Goal: Share content: Share content

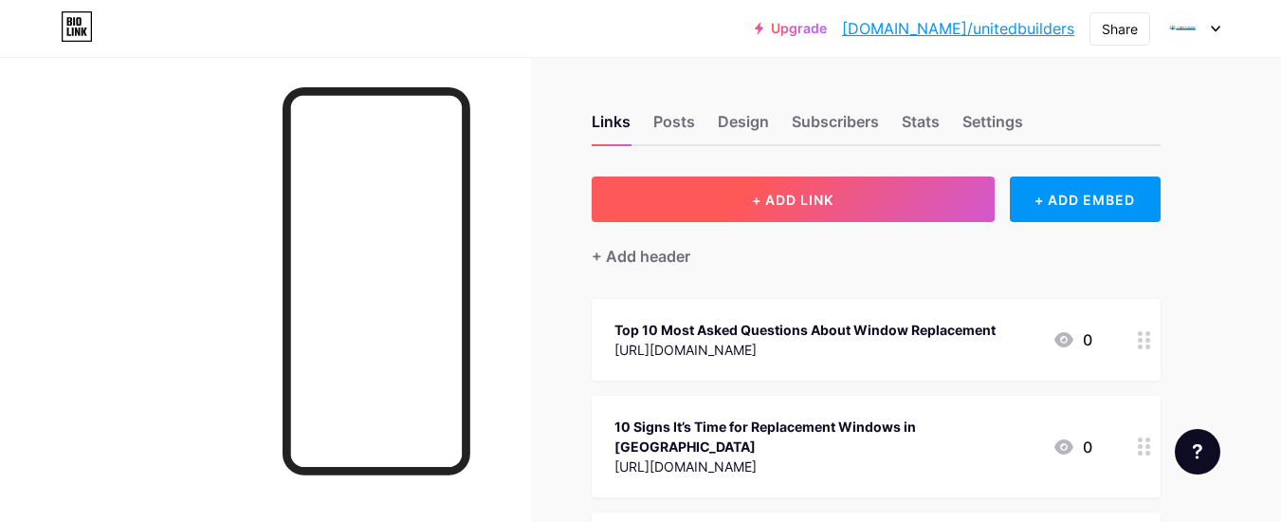
click at [759, 183] on button "+ ADD LINK" at bounding box center [793, 199] width 403 height 46
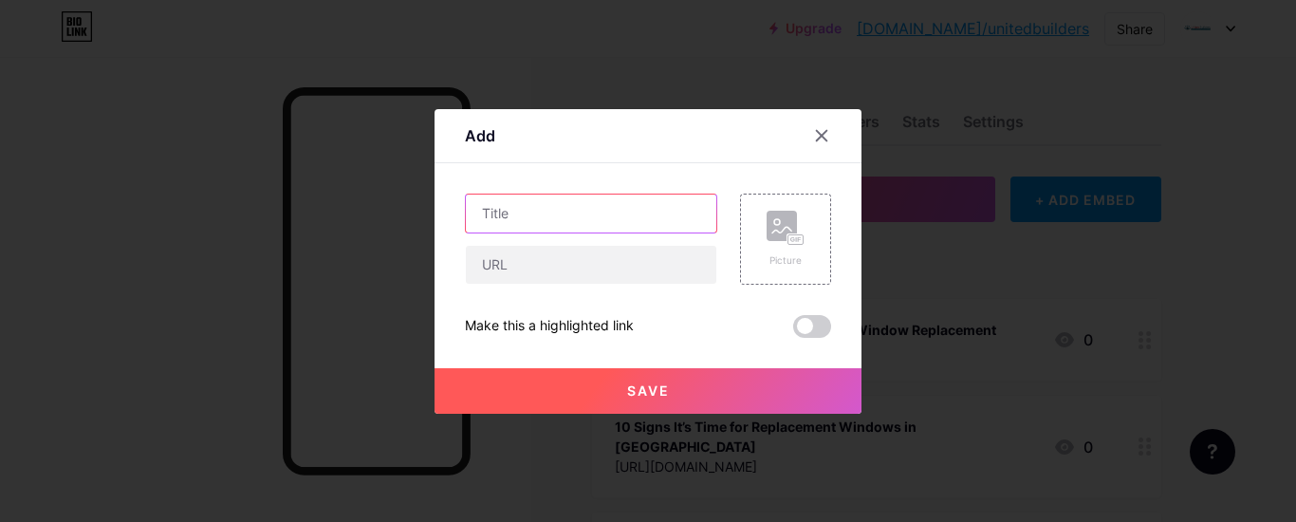
click at [575, 222] on input "text" at bounding box center [591, 213] width 250 height 38
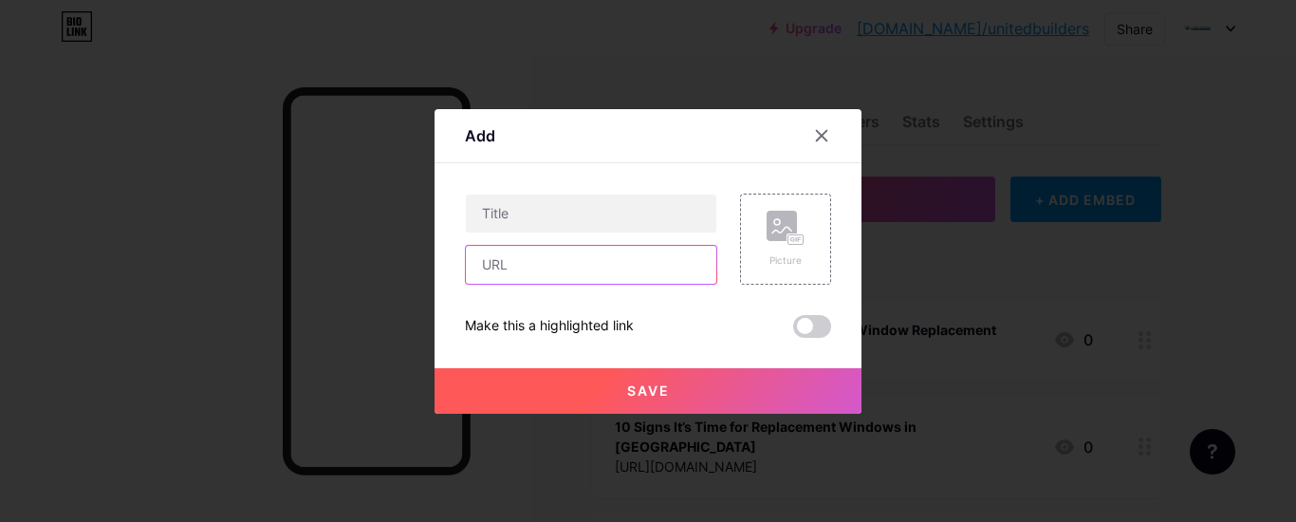
click at [541, 269] on input "text" at bounding box center [591, 265] width 250 height 38
paste input "[URL][DOMAIN_NAME]"
type input "[URL][DOMAIN_NAME]"
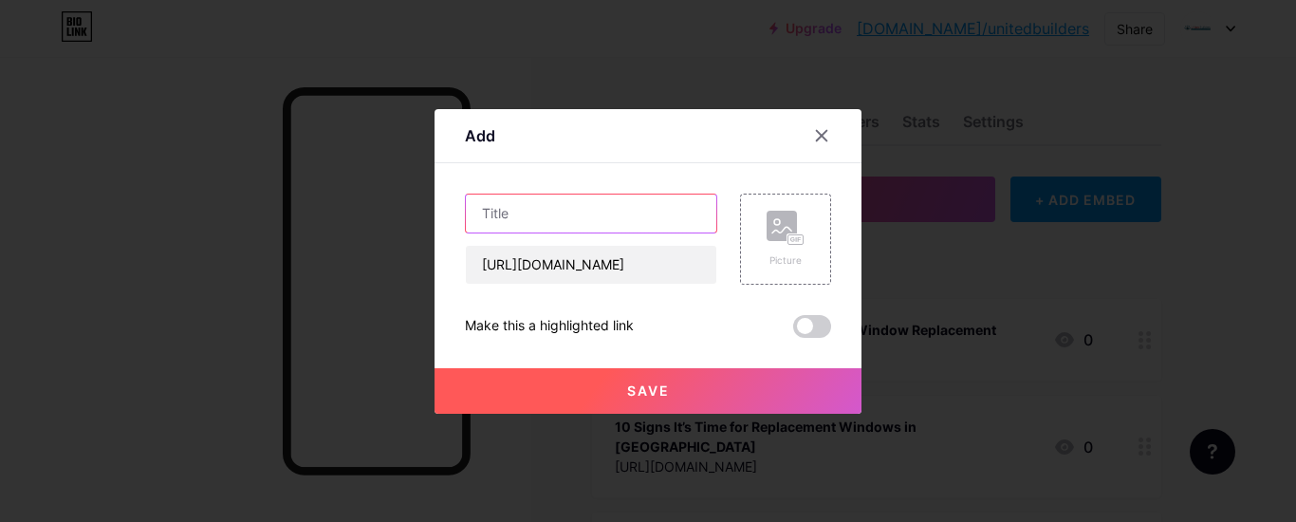
click at [557, 221] on input "text" at bounding box center [591, 213] width 250 height 38
paste input "Soundproofing Benefits of Replacement Windows for Temecula Homes"
type input "Soundproofing Benefits of Replacement Windows for Temecula Homes"
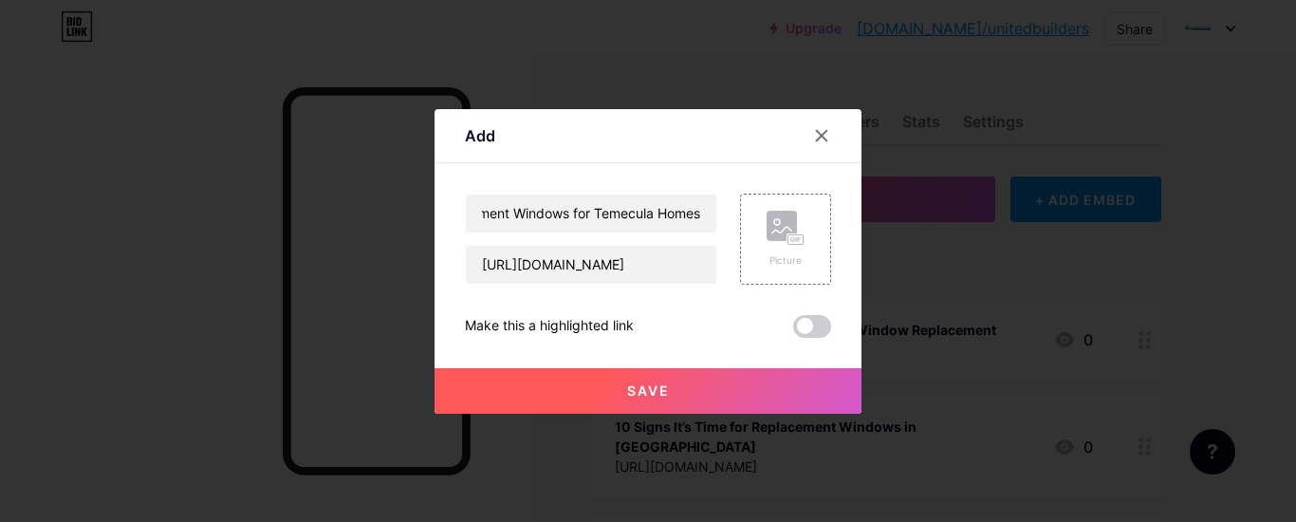
click at [620, 395] on button "Save" at bounding box center [647, 391] width 427 height 46
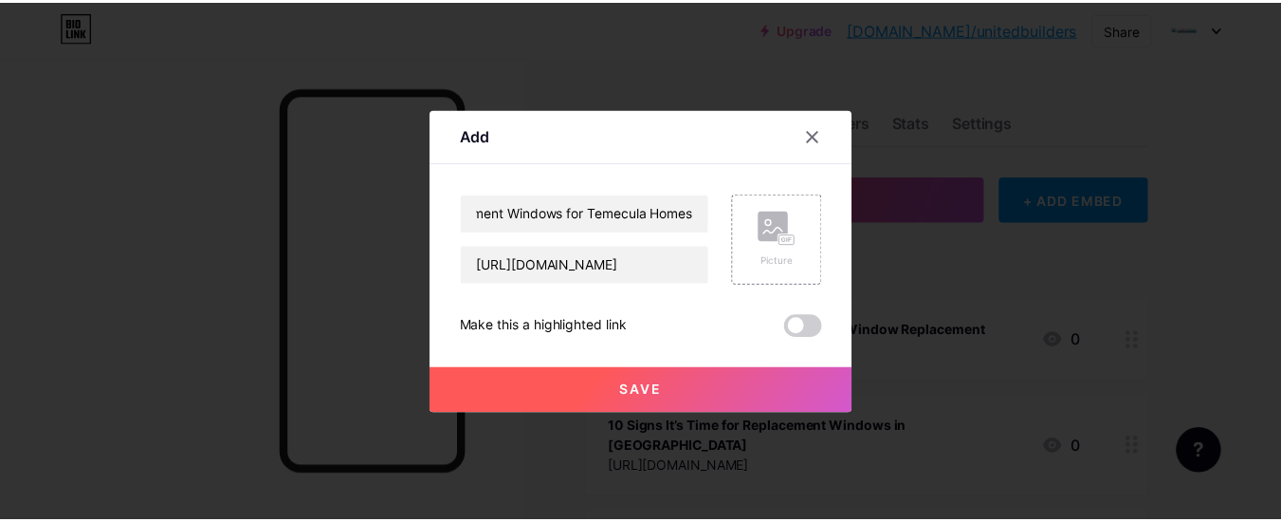
scroll to position [0, 0]
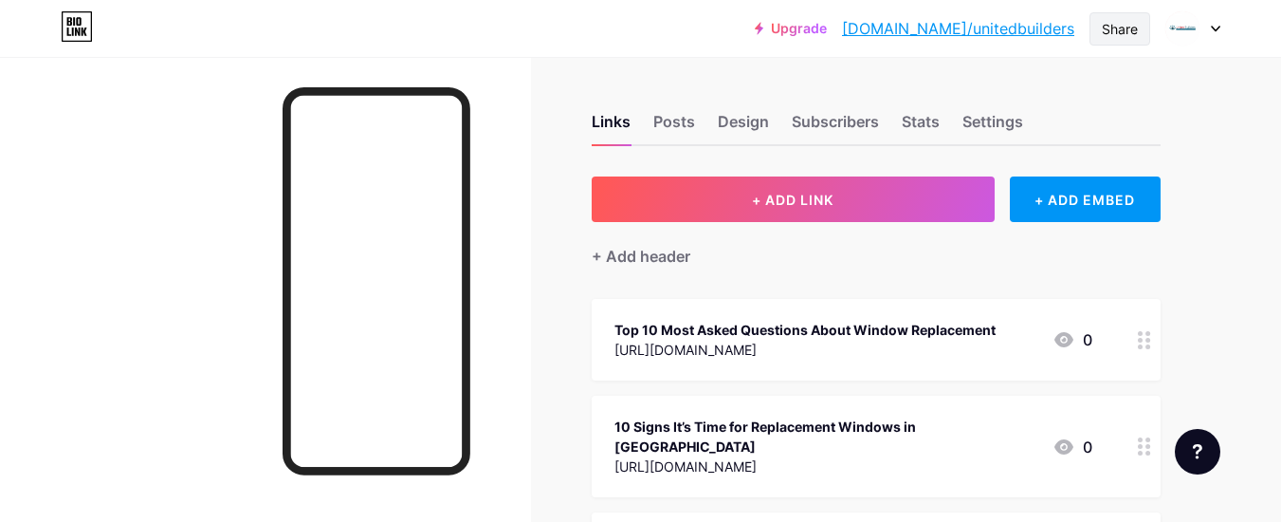
click at [1148, 33] on div "Share" at bounding box center [1120, 28] width 61 height 33
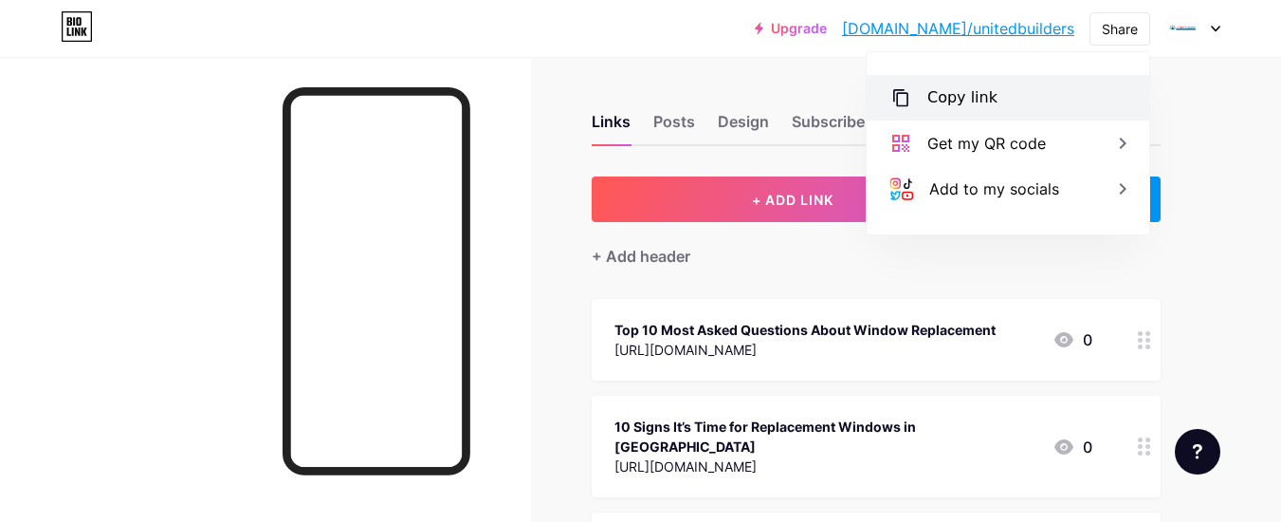
click at [1044, 101] on div "Copy link" at bounding box center [1008, 98] width 283 height 46
